Goal: Register for event/course

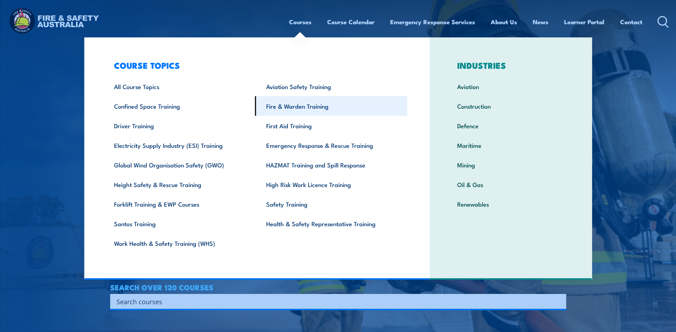
click at [294, 107] on link "Fire & Warden Training" at bounding box center [331, 106] width 152 height 20
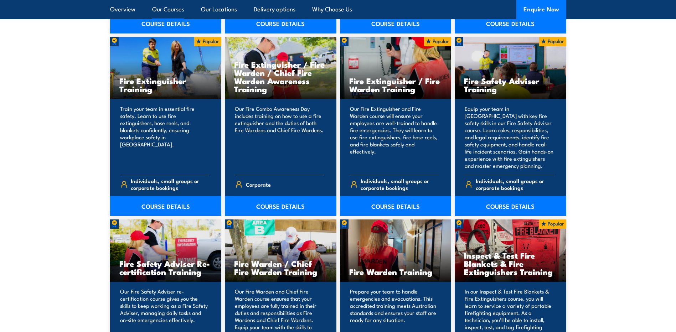
scroll to position [819, 0]
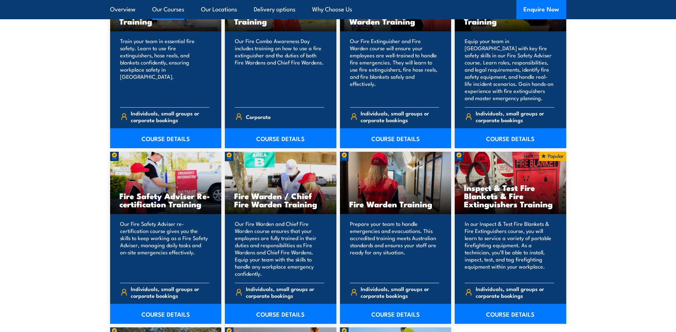
click at [401, 186] on div "Fire Warden Training" at bounding box center [395, 183] width 111 height 62
click at [386, 311] on link "COURSE DETAILS" at bounding box center [395, 314] width 111 height 20
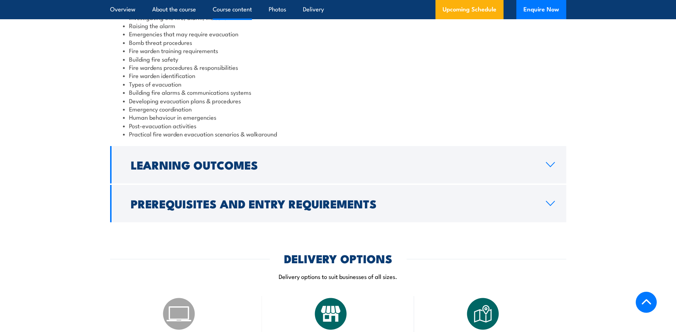
scroll to position [784, 0]
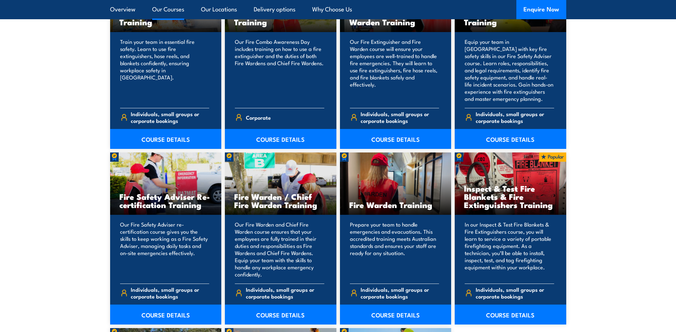
scroll to position [819, 0]
